Goal: Task Accomplishment & Management: Manage account settings

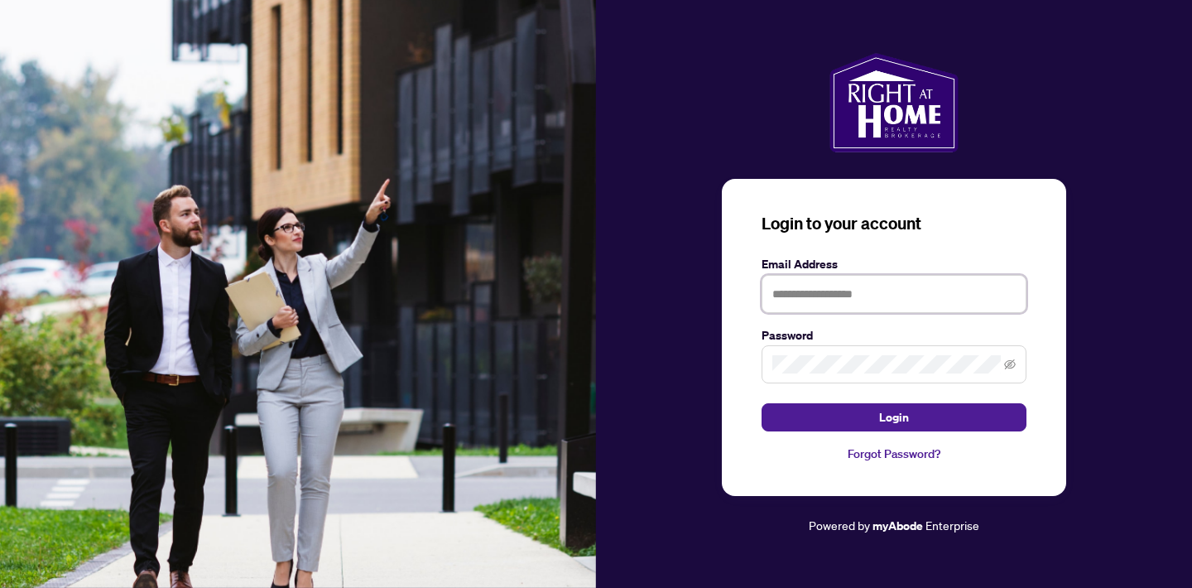
type input "**********"
click at [894, 417] on button "Login" at bounding box center [894, 417] width 265 height 28
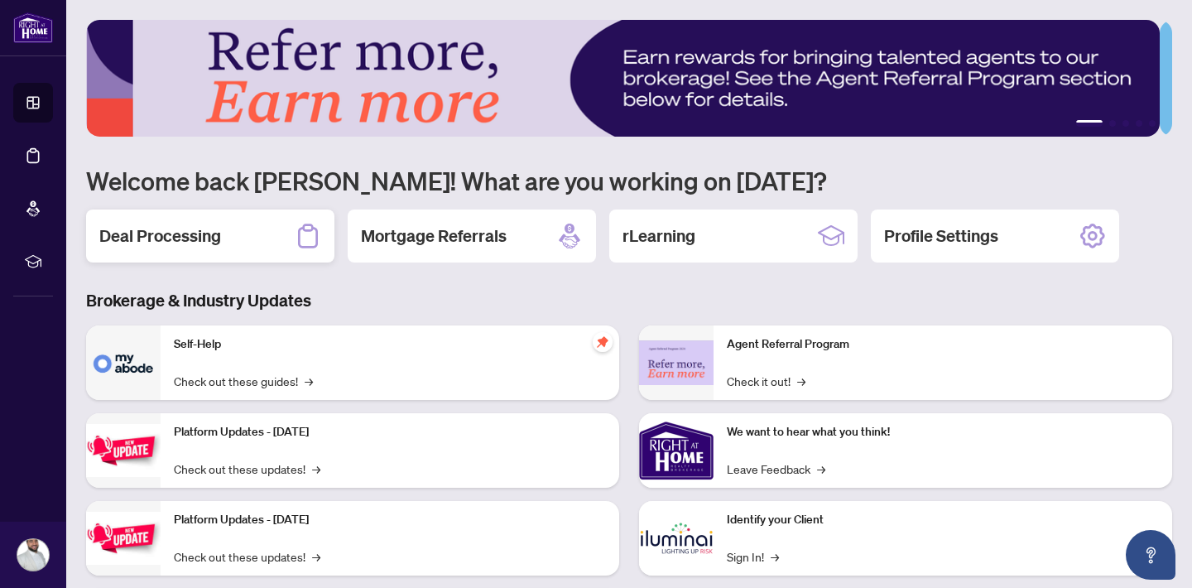
click at [156, 209] on div "Deal Processing" at bounding box center [210, 235] width 248 height 53
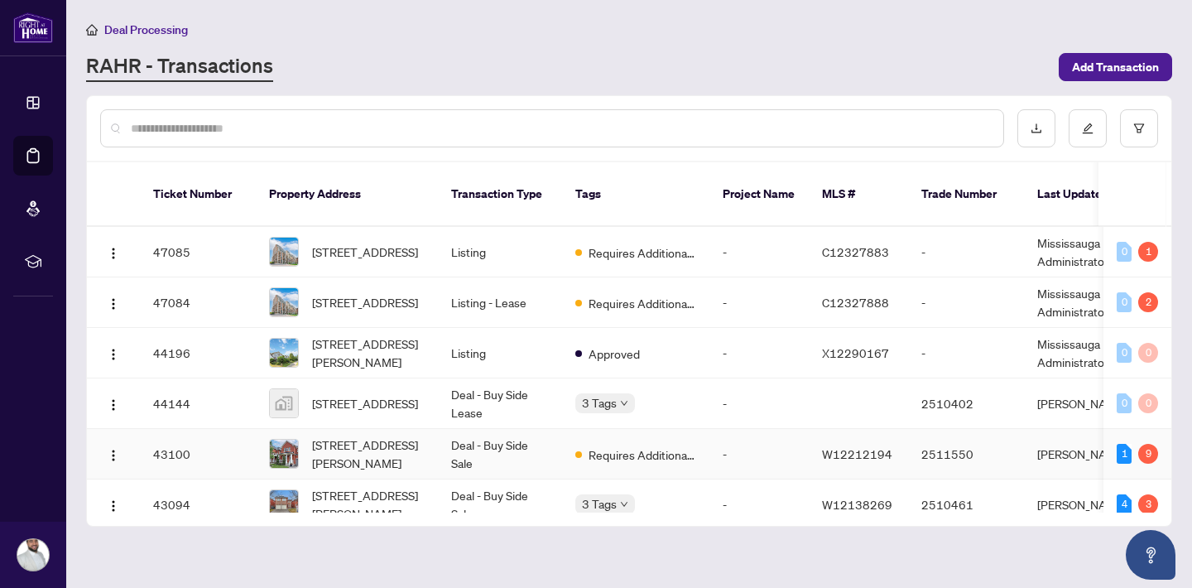
click at [350, 452] on span "[STREET_ADDRESS][PERSON_NAME]" at bounding box center [368, 453] width 113 height 36
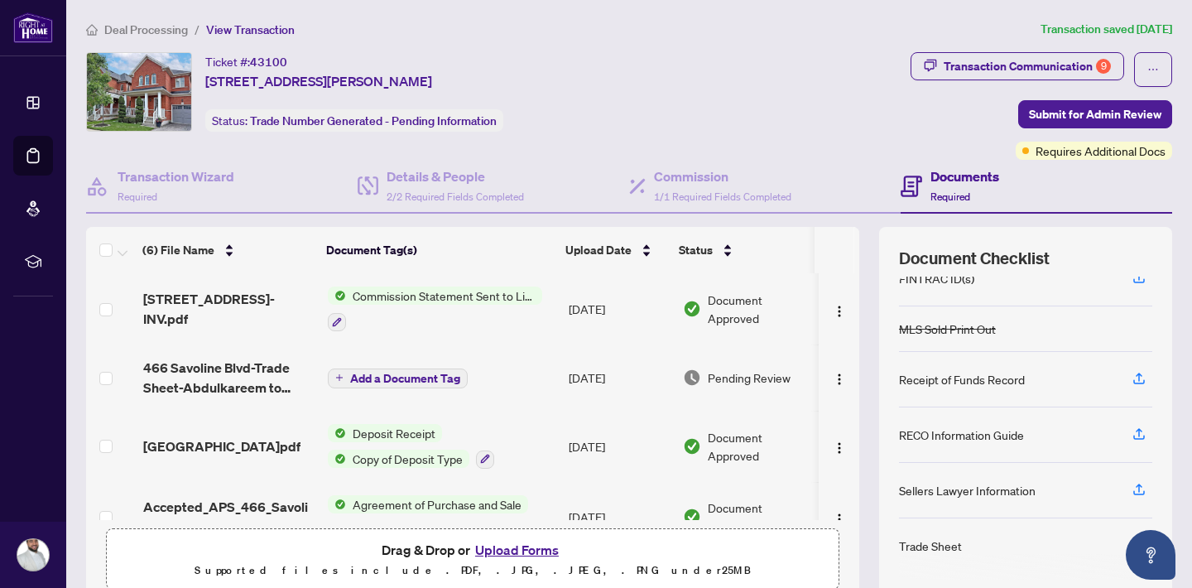
scroll to position [26, 0]
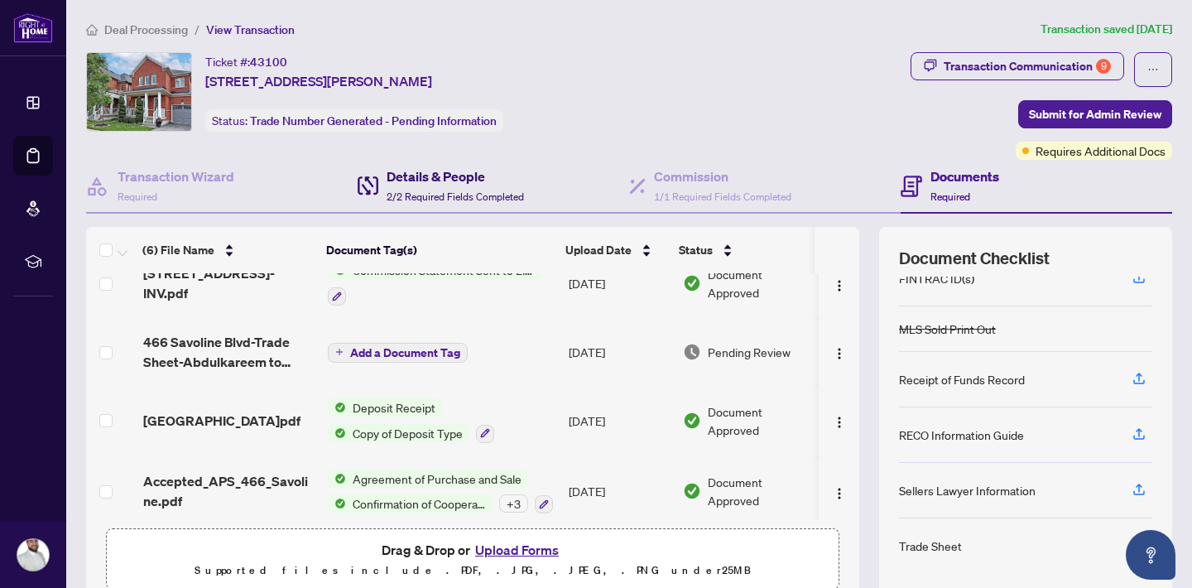
click at [416, 183] on h4 "Details & People" at bounding box center [455, 176] width 137 height 20
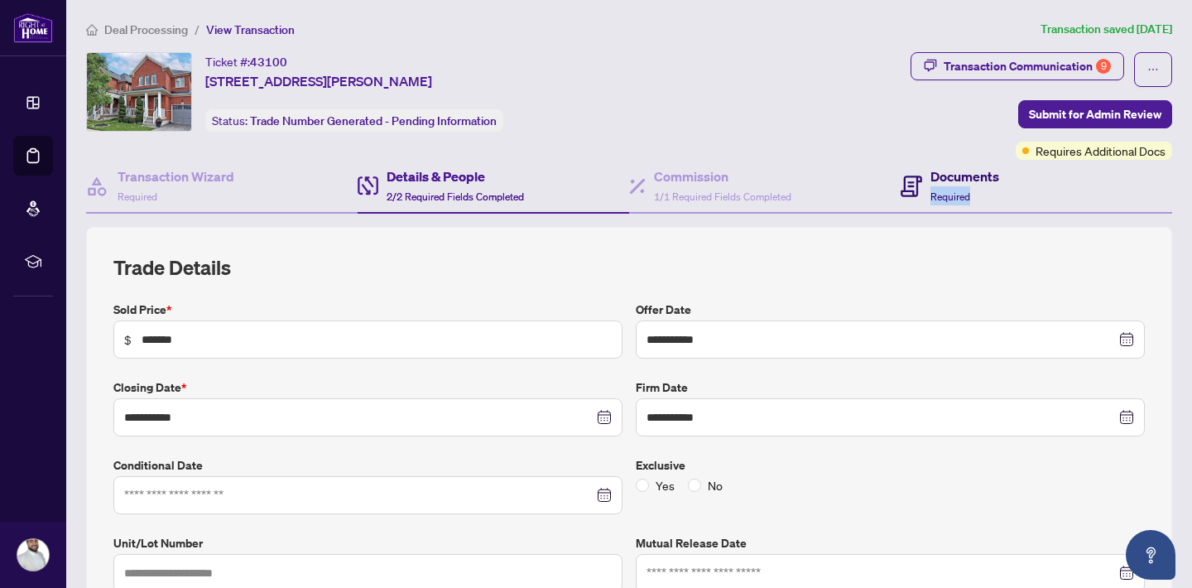
click at [973, 186] on div "Documents Required" at bounding box center [965, 185] width 69 height 39
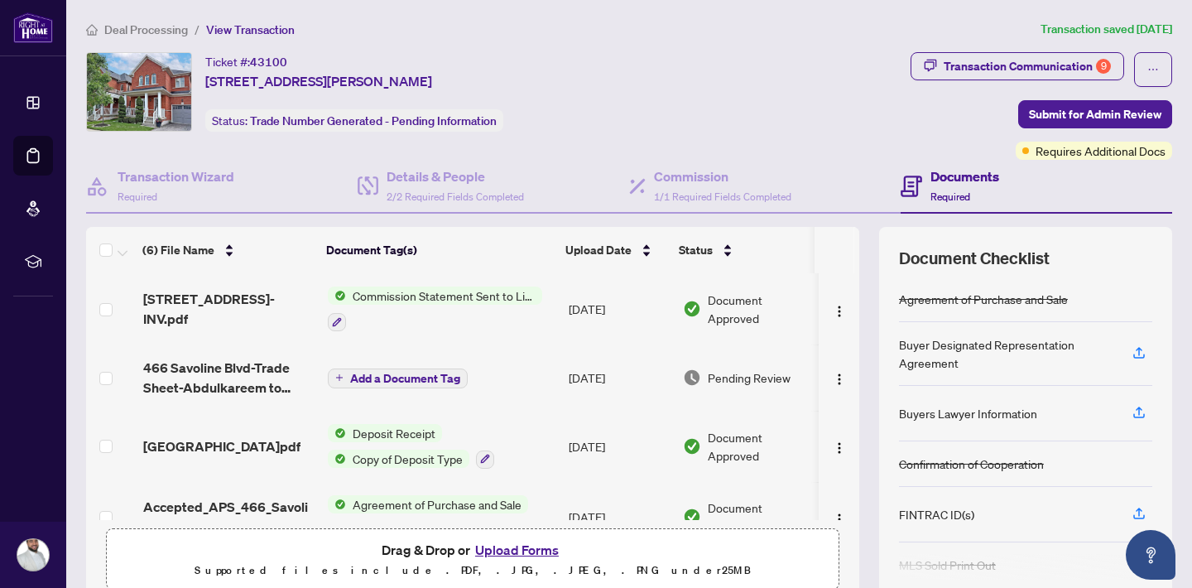
click at [937, 344] on div "Buyer Designated Representation Agreement" at bounding box center [1006, 353] width 214 height 36
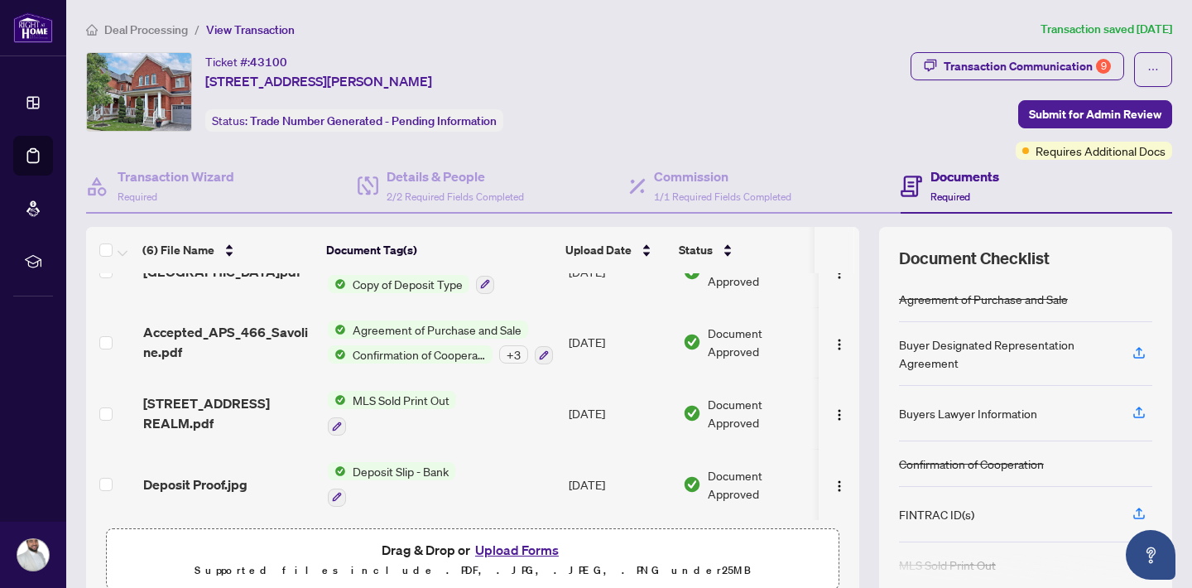
scroll to position [130, 0]
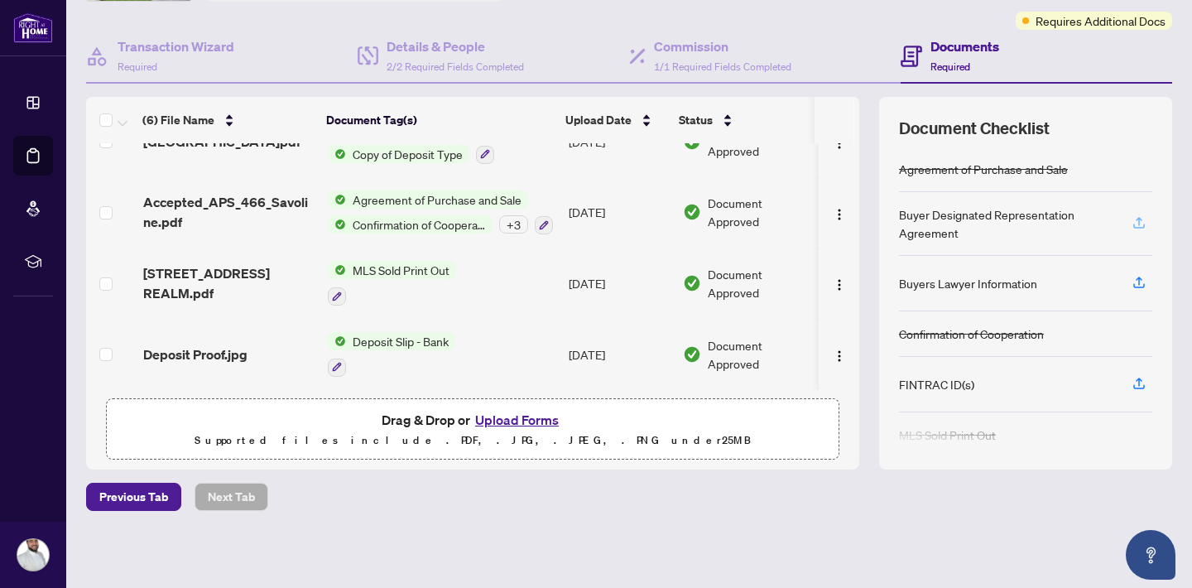
click at [1132, 220] on icon "button" at bounding box center [1139, 222] width 15 height 15
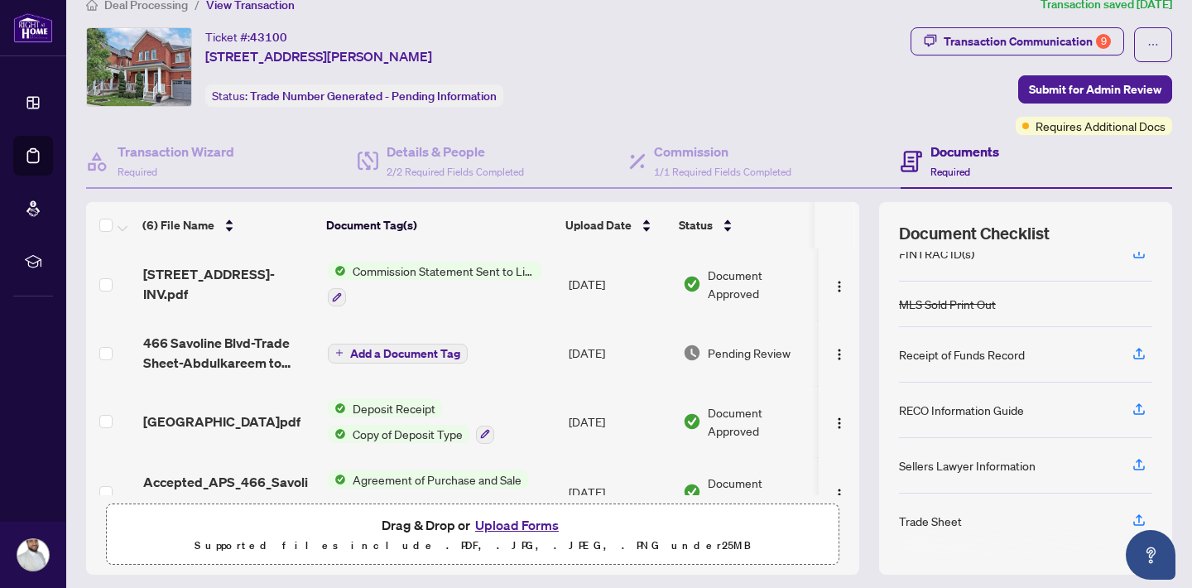
scroll to position [50, 0]
